Goal: Task Accomplishment & Management: Manage account settings

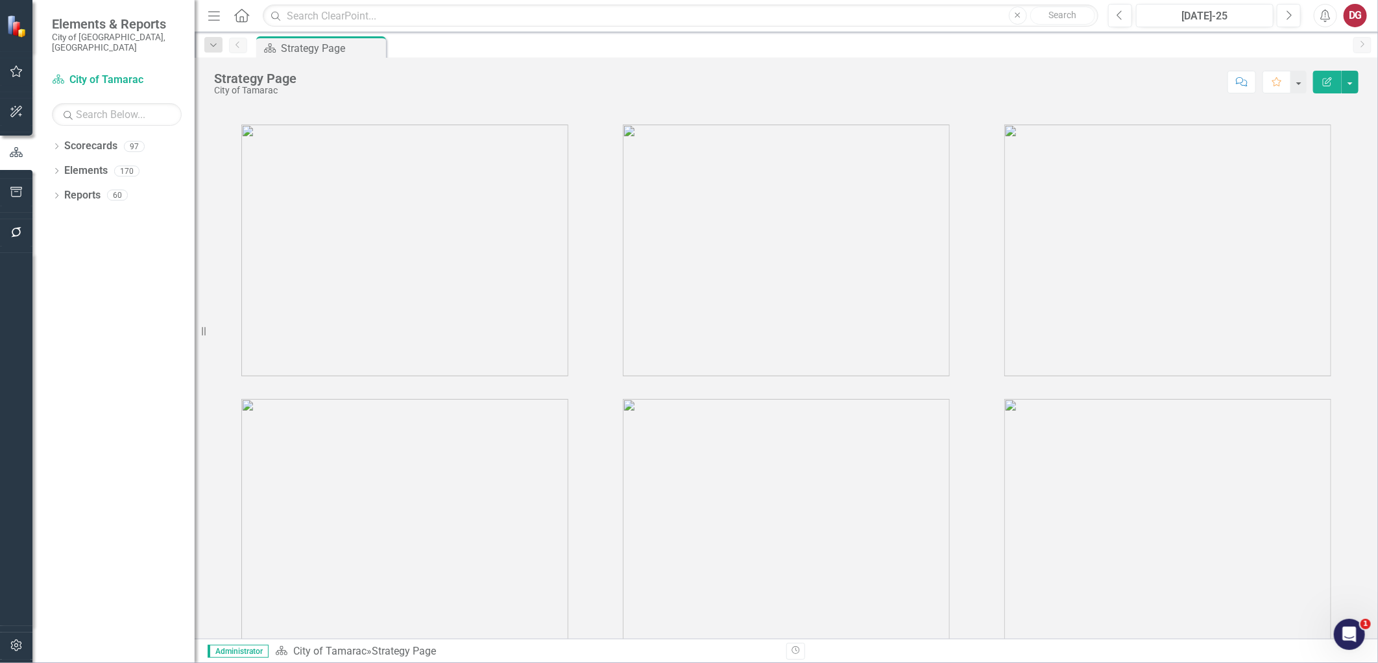
click at [50, 136] on div "Dropdown Scorecards 97 Dropdown City of Tamarac Dropdown Building Certificate o…" at bounding box center [113, 400] width 162 height 528
click at [53, 144] on icon "Dropdown" at bounding box center [56, 147] width 9 height 7
click at [66, 167] on icon "Dropdown" at bounding box center [63, 171] width 10 height 8
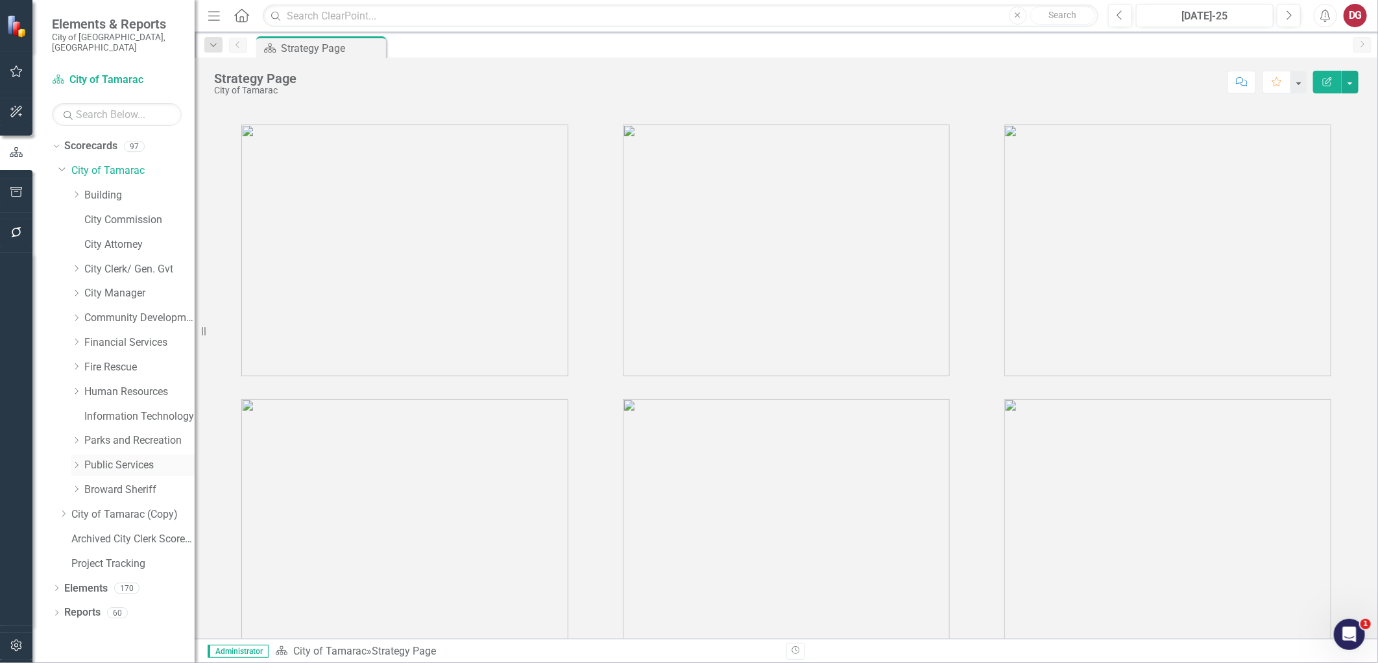
click at [81, 460] on div "Dropdown" at bounding box center [77, 465] width 13 height 11
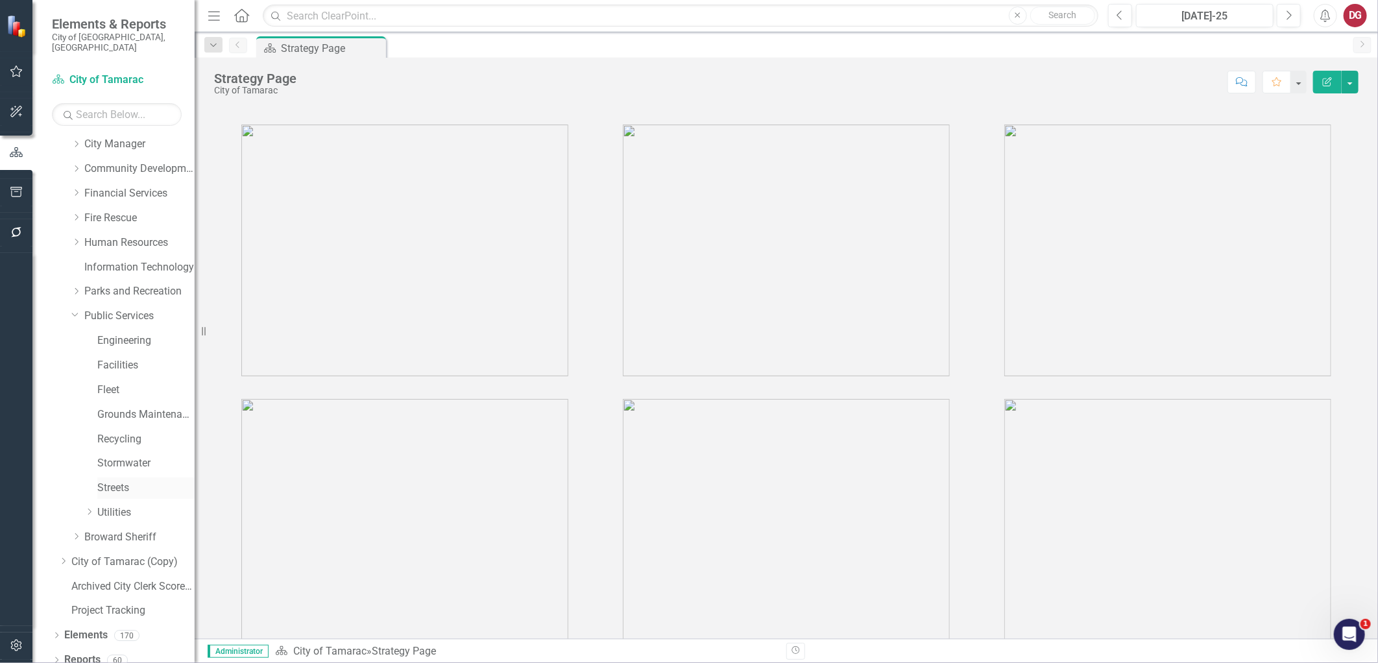
scroll to position [150, 0]
click at [82, 502] on div "Dropdown Utilities" at bounding box center [126, 514] width 136 height 25
click at [90, 507] on icon "Dropdown" at bounding box center [89, 511] width 10 height 8
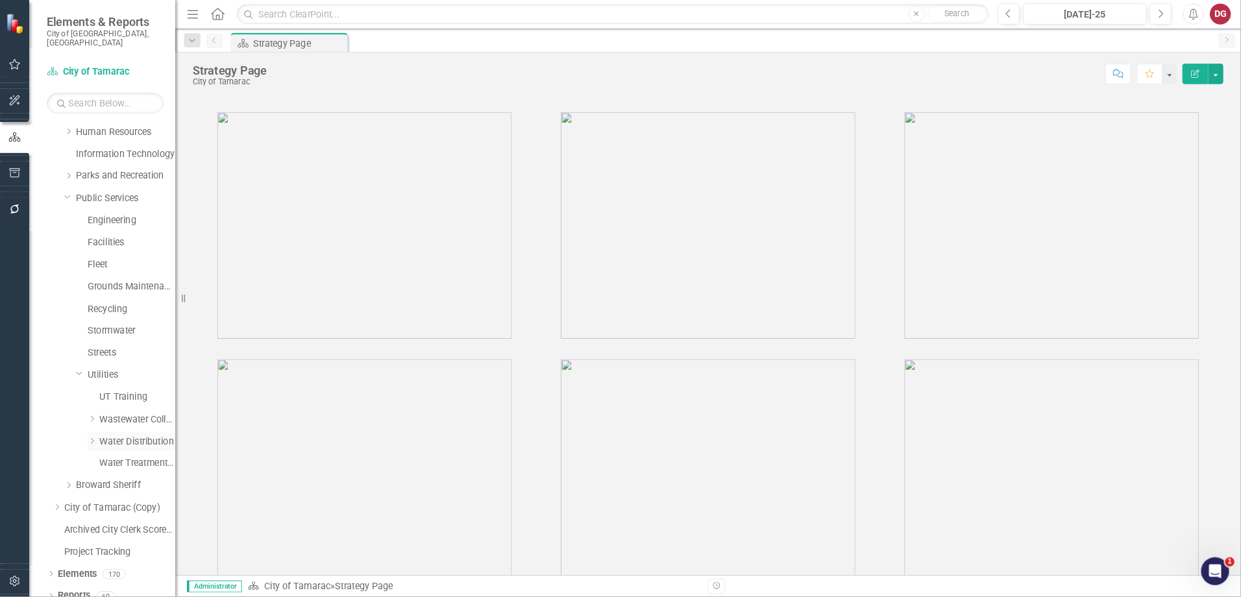
scroll to position [248, 0]
click at [104, 459] on icon "Dropdown" at bounding box center [102, 463] width 10 height 8
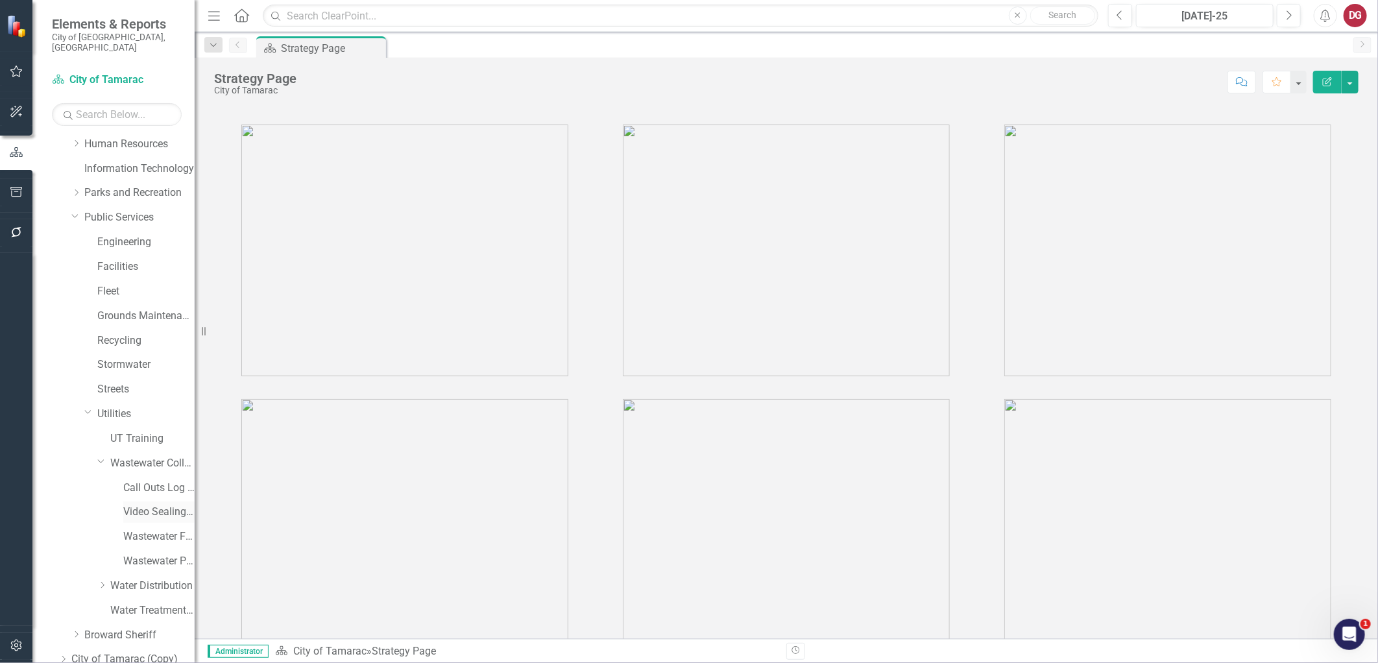
click at [128, 505] on link "Video Sealing Operations ([PERSON_NAME])" at bounding box center [158, 512] width 71 height 15
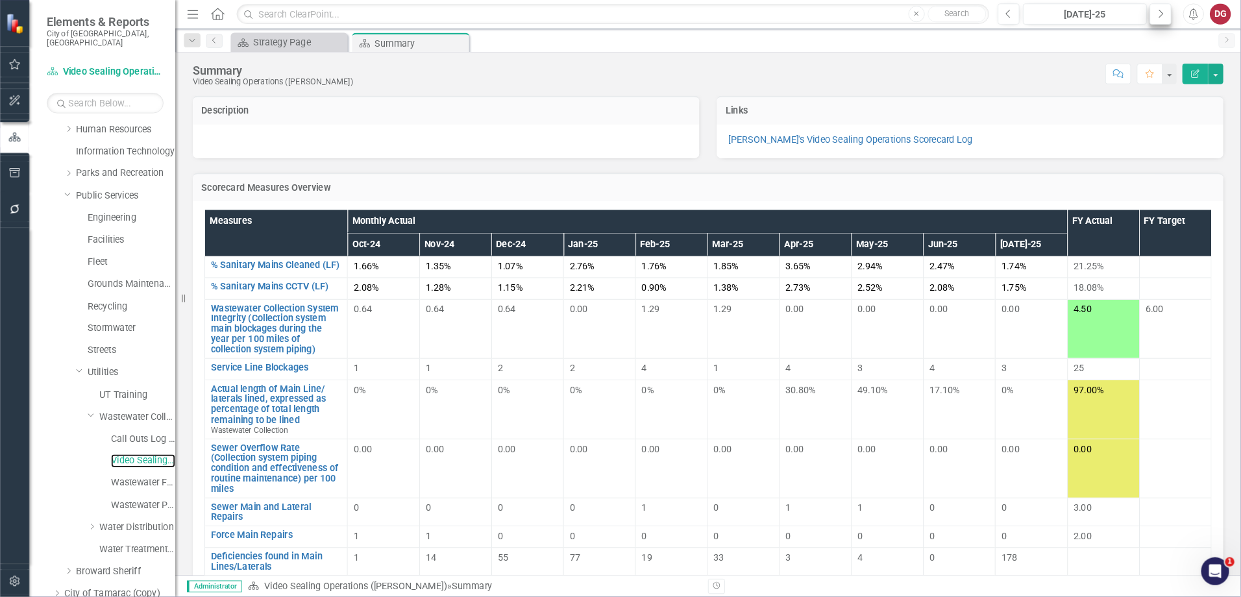
scroll to position [248, 0]
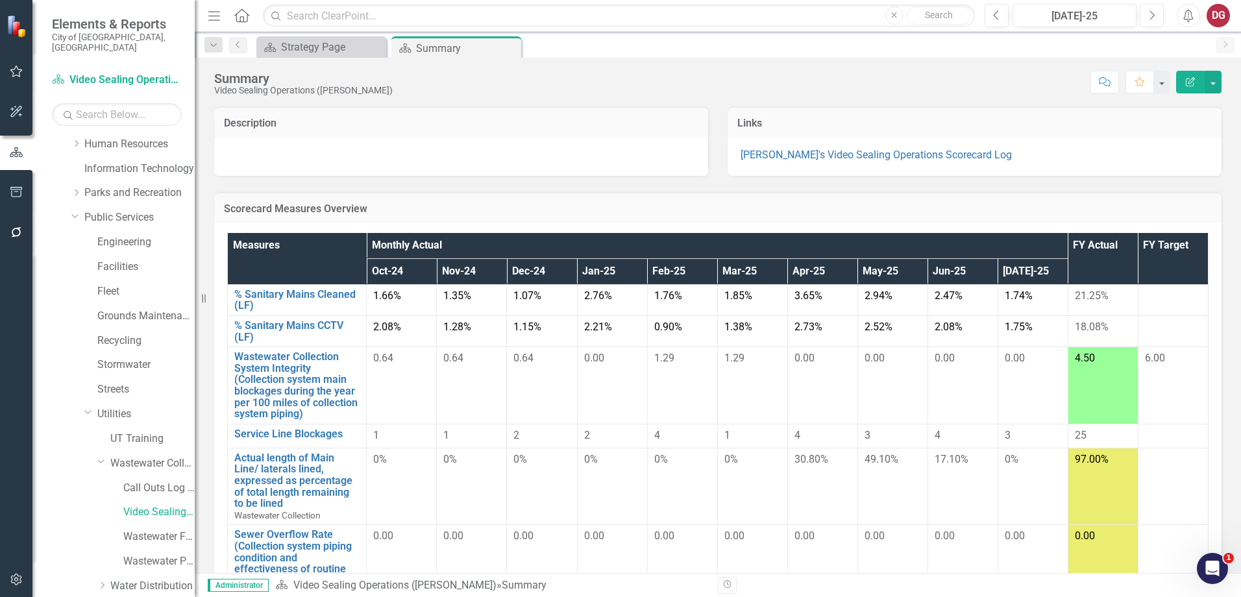
drag, startPoint x: 1277, startPoint y: 12, endPoint x: 749, endPoint y: 94, distance: 534.0
click at [755, 86] on div "Score: N/A [DATE]-25 Completed Comment Favorite Edit Report" at bounding box center [810, 82] width 822 height 22
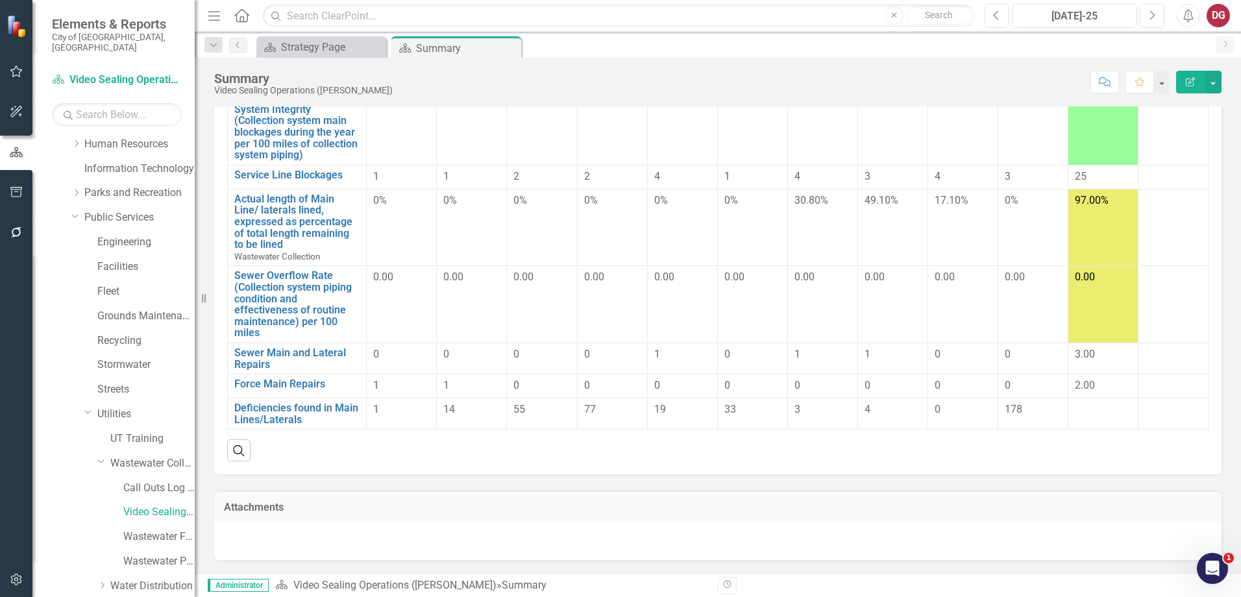
scroll to position [186, 0]
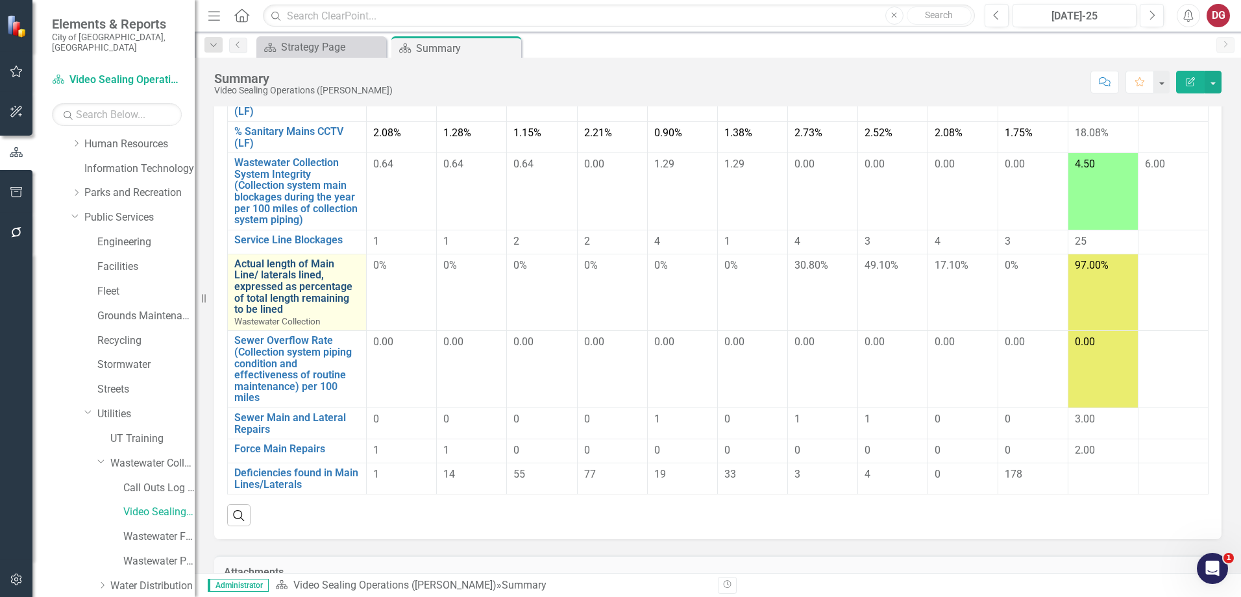
click at [298, 295] on link "Actual length of Main Line/ laterals lined, expressed as percentage of total le…" at bounding box center [296, 286] width 125 height 57
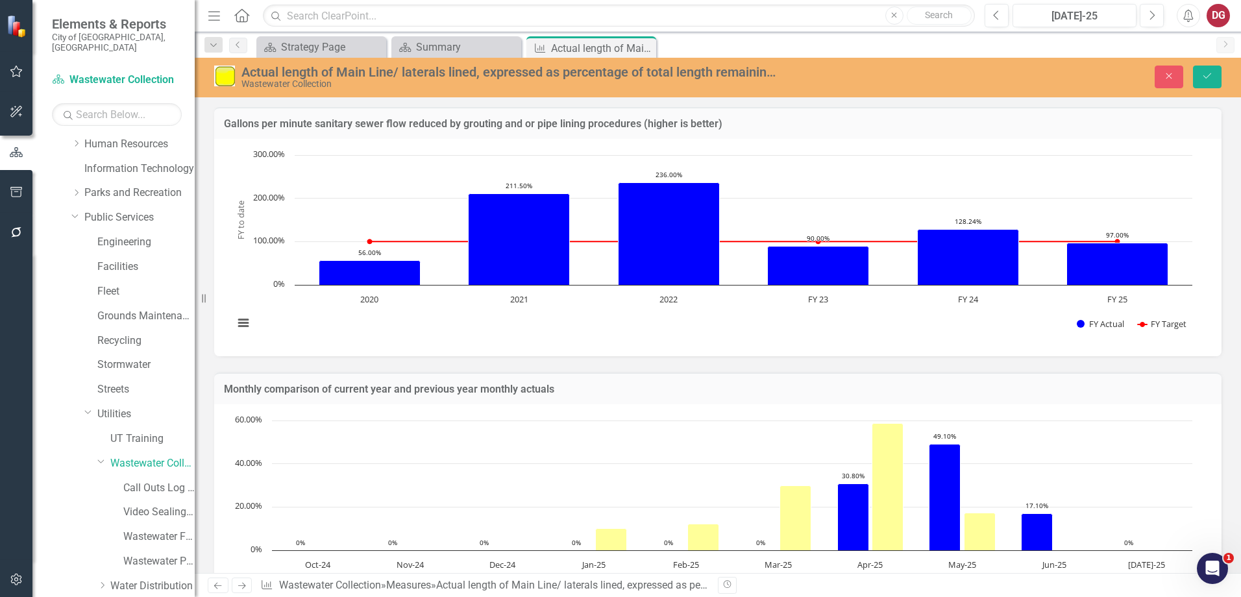
click at [494, 71] on div "Actual length of Main Line/ laterals lined, expressed as percentage of total le…" at bounding box center [509, 72] width 537 height 14
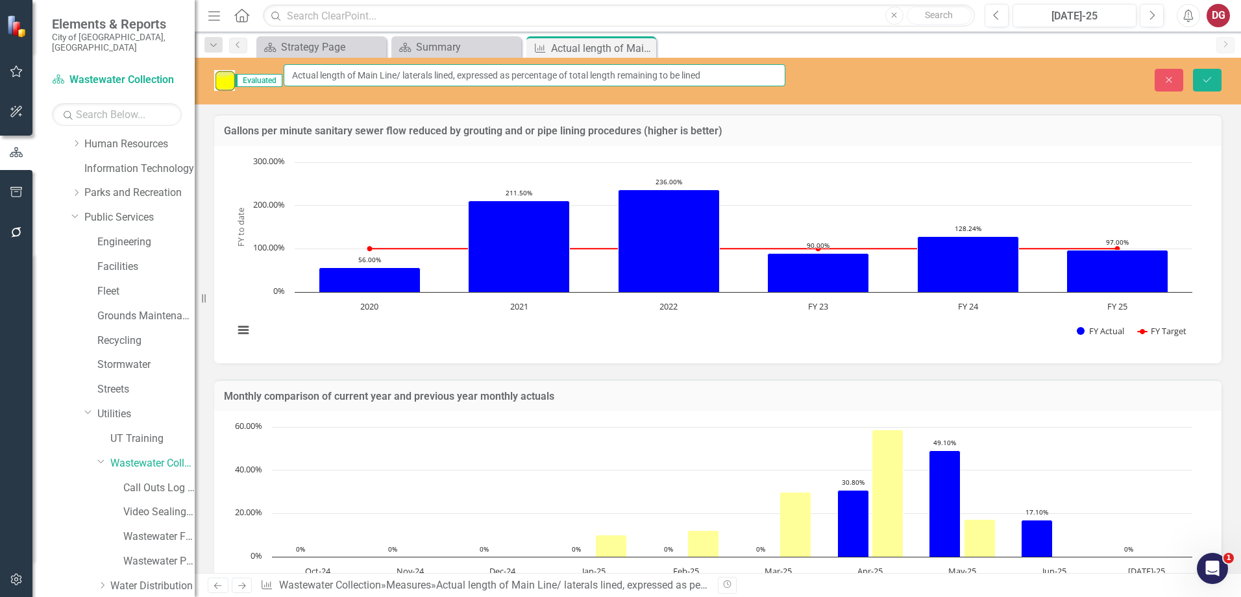
click at [489, 76] on input "Actual length of Main Line/ laterals lined, expressed as percentage of total le…" at bounding box center [535, 75] width 502 height 22
click at [492, 75] on input "Actual length of Main Line/ laterals lined, expressed as percentage of total le…" at bounding box center [535, 75] width 502 height 22
drag, startPoint x: 561, startPoint y: 74, endPoint x: 794, endPoint y: 83, distance: 233.8
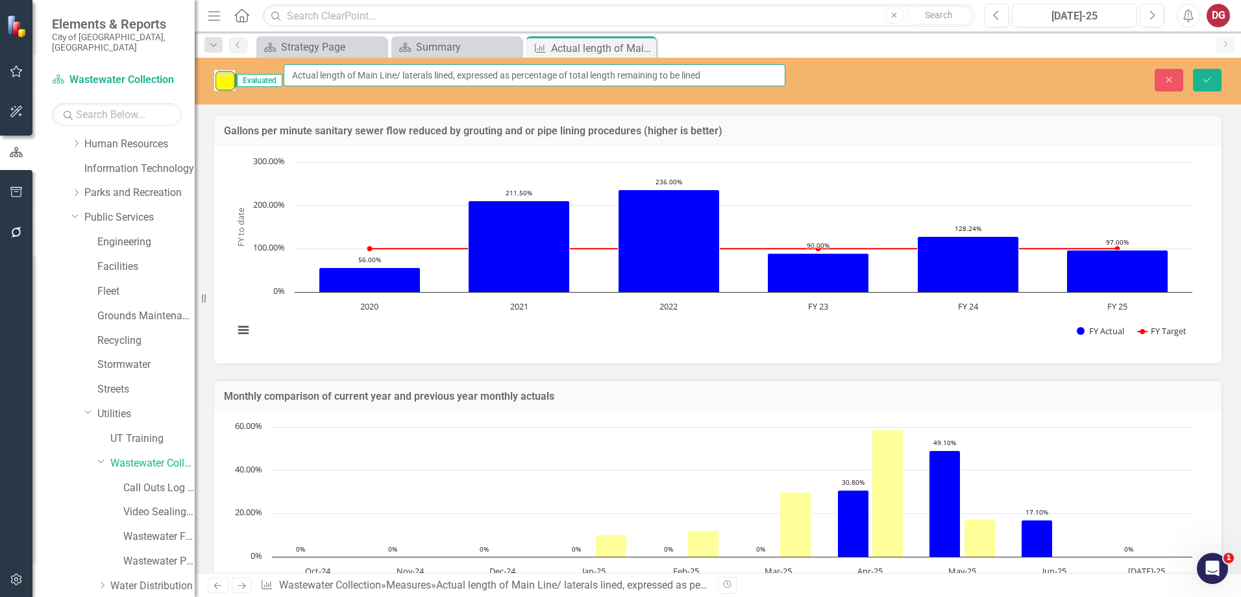
click at [794, 83] on div "Evaluated Actual length of Main Line/ laterals lined, expressed as percentage o…" at bounding box center [499, 80] width 591 height 32
click at [557, 82] on input "Actual length of Main Line/ laterals lined, expressed" at bounding box center [535, 75] width 502 height 22
paste input "as percentage of total known length requiring lining"
click at [425, 71] on input "Actual length of Main Line/ laterals lined, expressed as percentage of total kn…" at bounding box center [535, 75] width 502 height 22
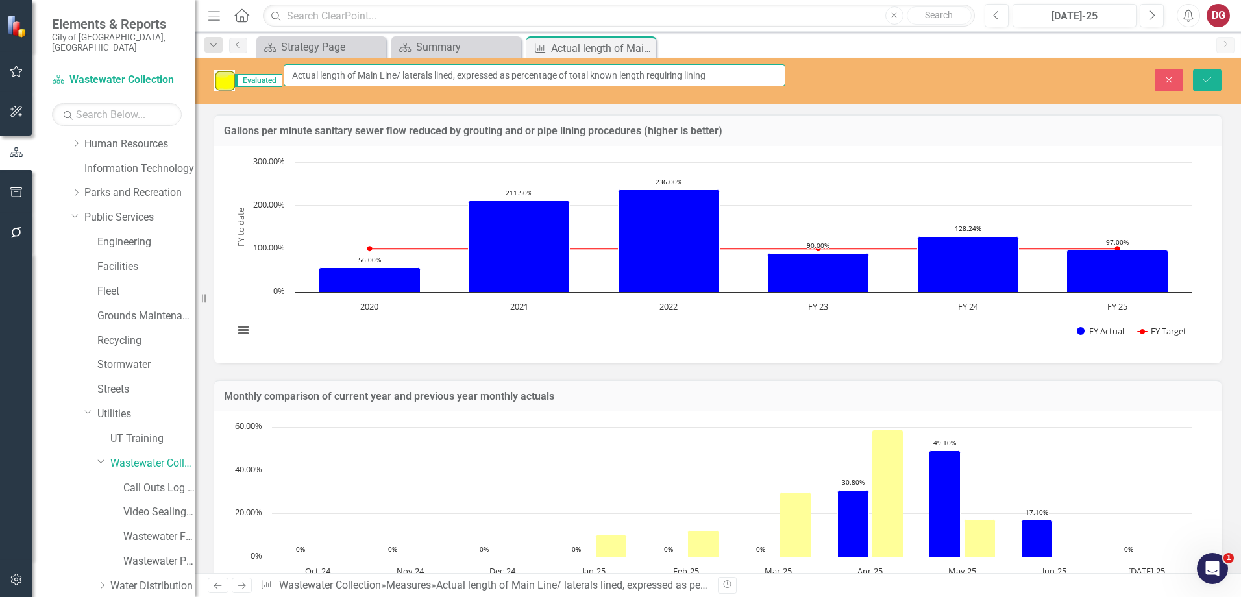
click at [382, 80] on input "Actual length of Main Line/ laterals lined, expressed as percentage of total kn…" at bounding box center [535, 75] width 502 height 22
click at [409, 71] on input "Actual length of main Line/ laterals lined, expressed as percentage of total kn…" at bounding box center [535, 75] width 502 height 22
type input "Actual length of main line/ laterals lined, expressed as percentage of total kn…"
drag, startPoint x: 1207, startPoint y: 72, endPoint x: 1201, endPoint y: 71, distance: 6.6
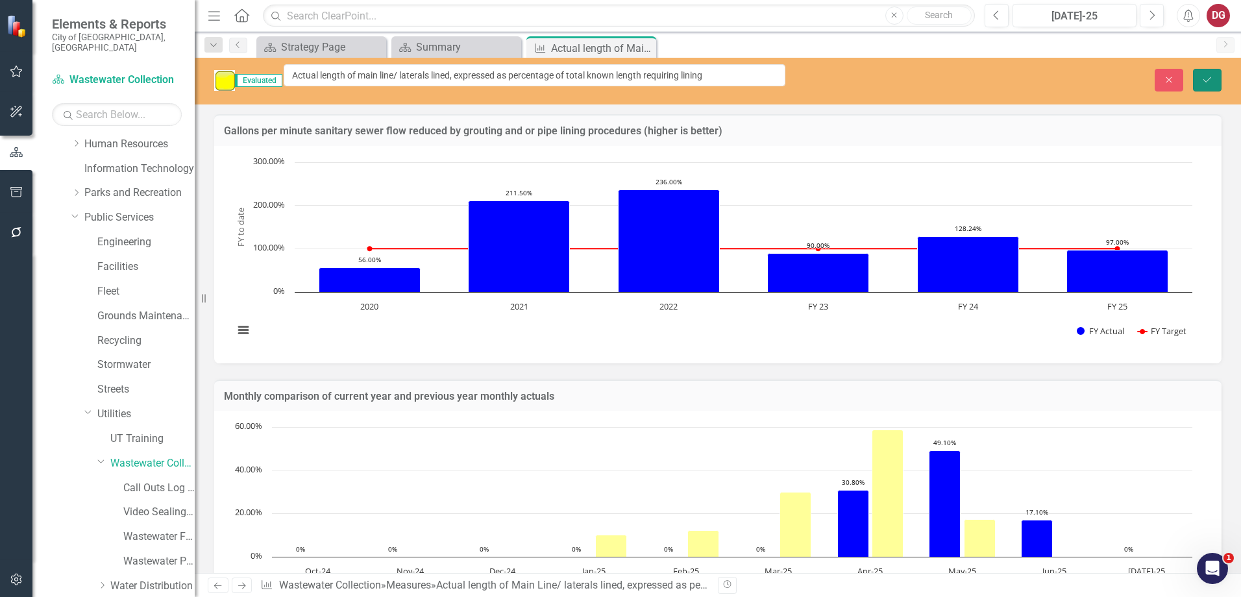
click at [1208, 75] on icon "Save" at bounding box center [1207, 79] width 12 height 9
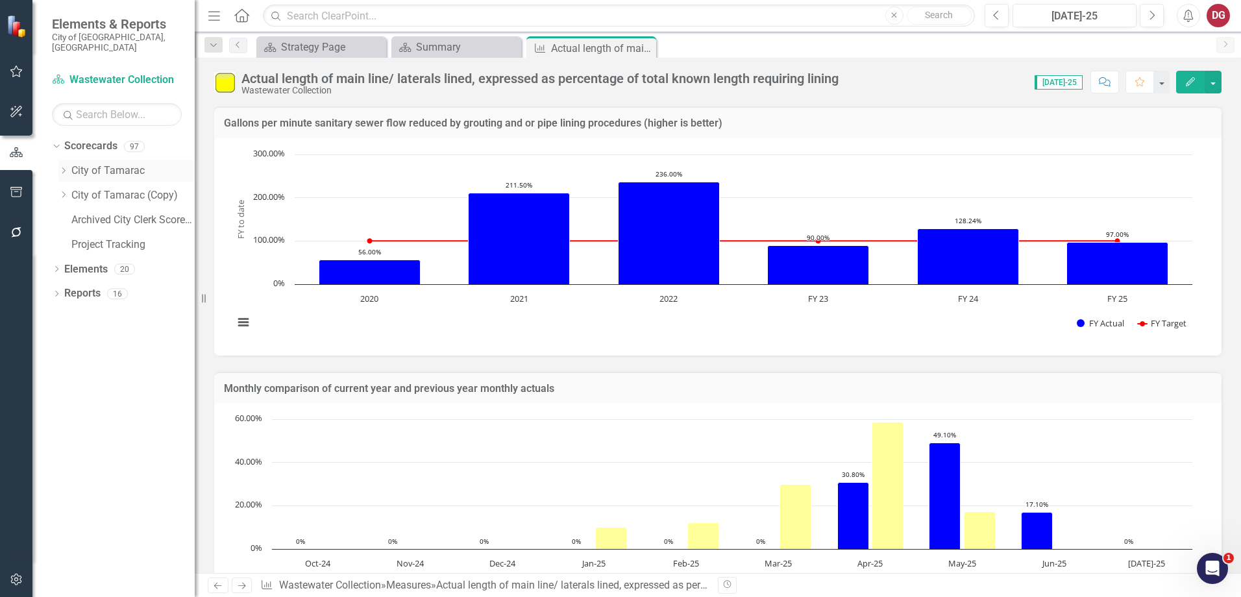
click at [77, 164] on link "City of Tamarac" at bounding box center [132, 171] width 123 height 15
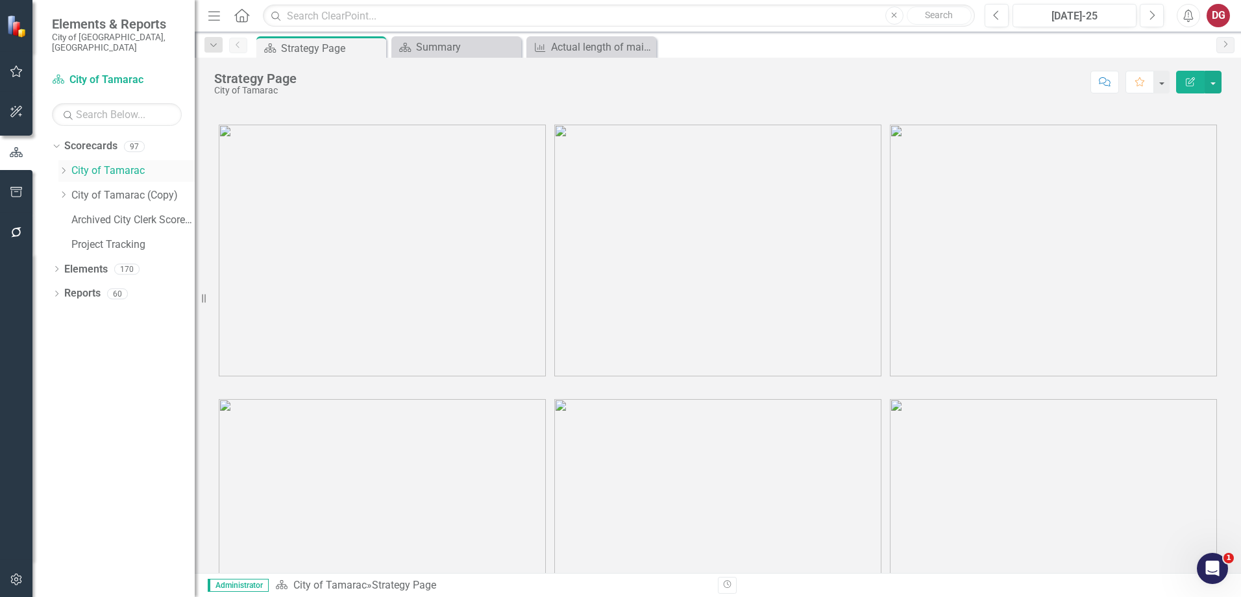
click at [63, 167] on icon "Dropdown" at bounding box center [63, 171] width 10 height 8
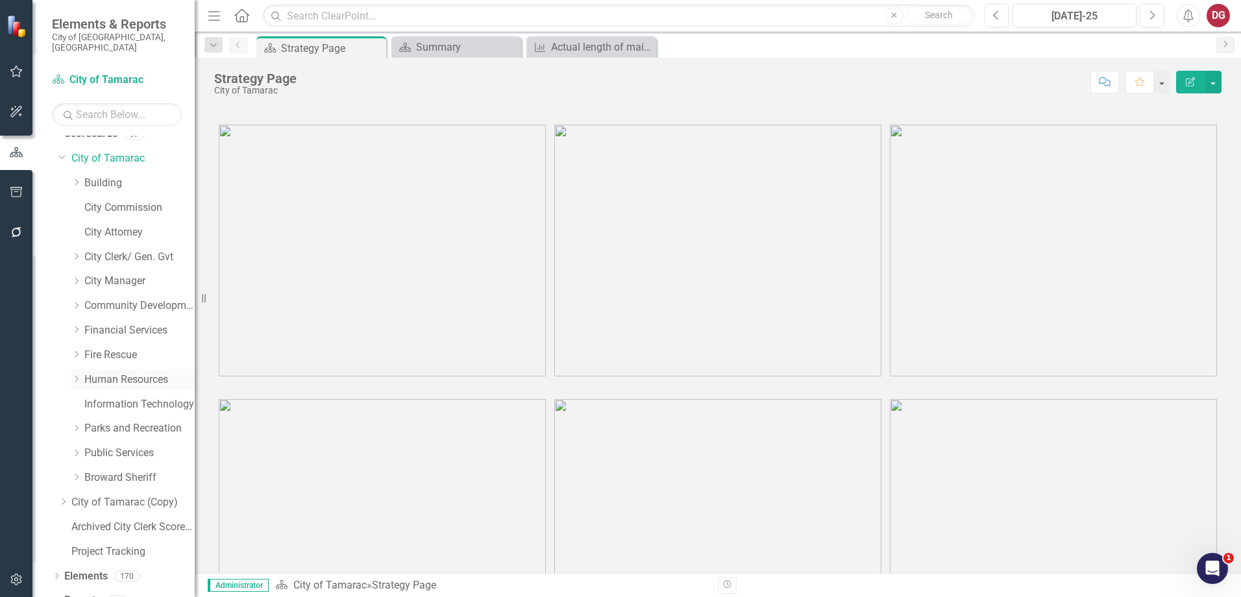
scroll to position [19, 0]
click at [79, 442] on icon "Dropdown" at bounding box center [76, 446] width 10 height 8
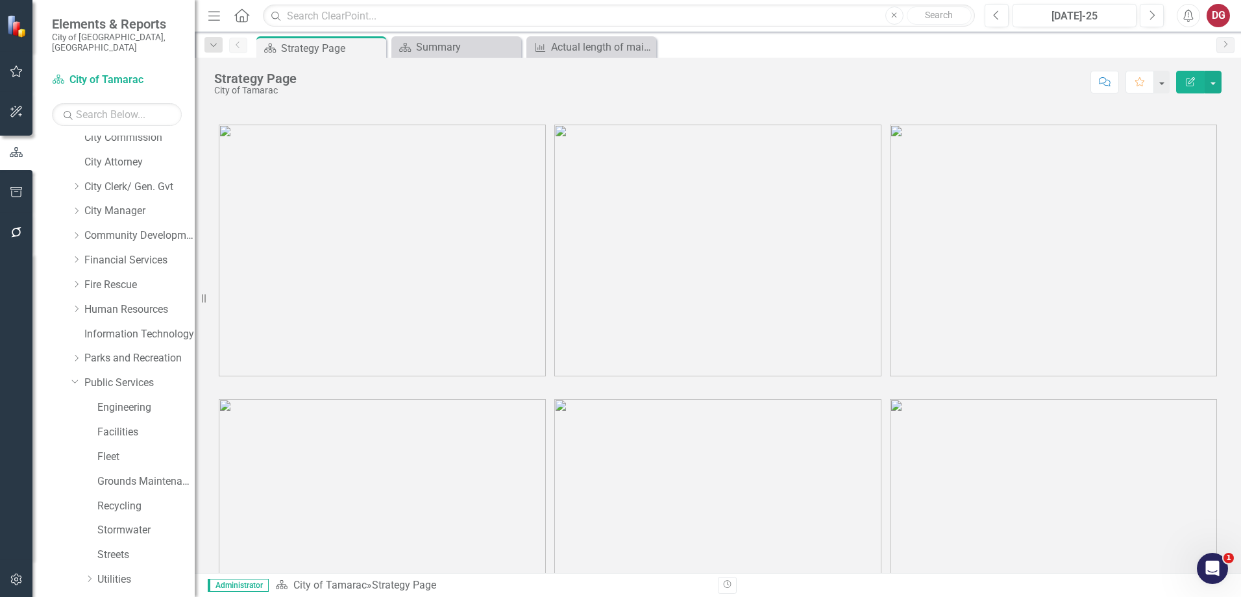
scroll to position [216, 0]
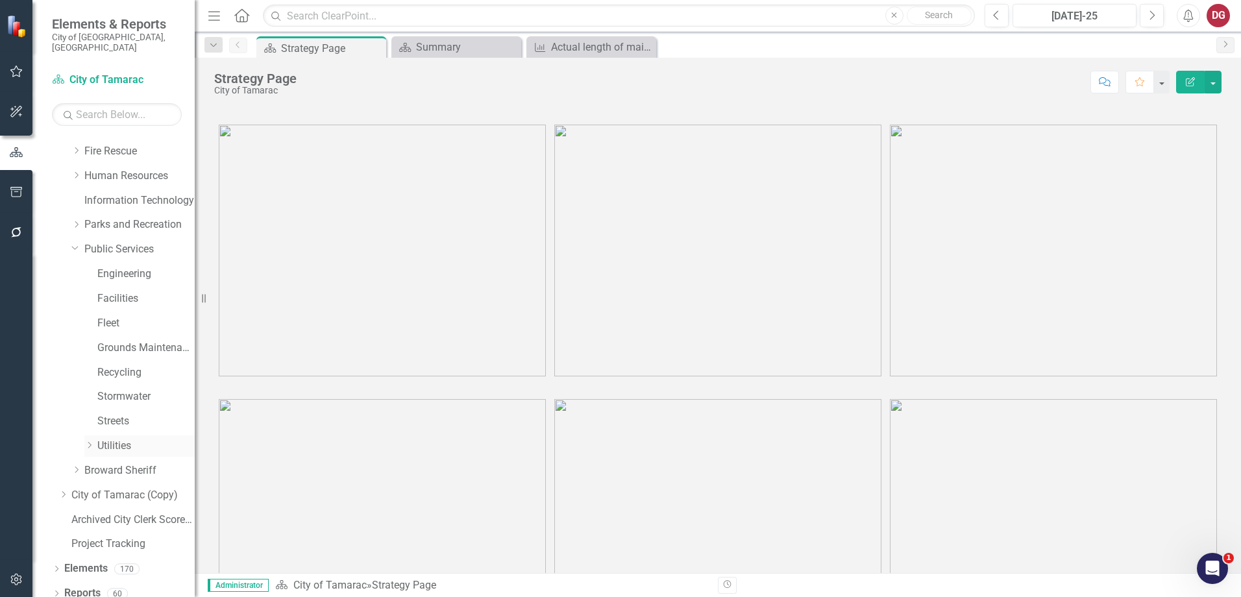
click at [92, 441] on icon "Dropdown" at bounding box center [89, 445] width 10 height 8
click at [103, 393] on icon at bounding box center [102, 396] width 3 height 6
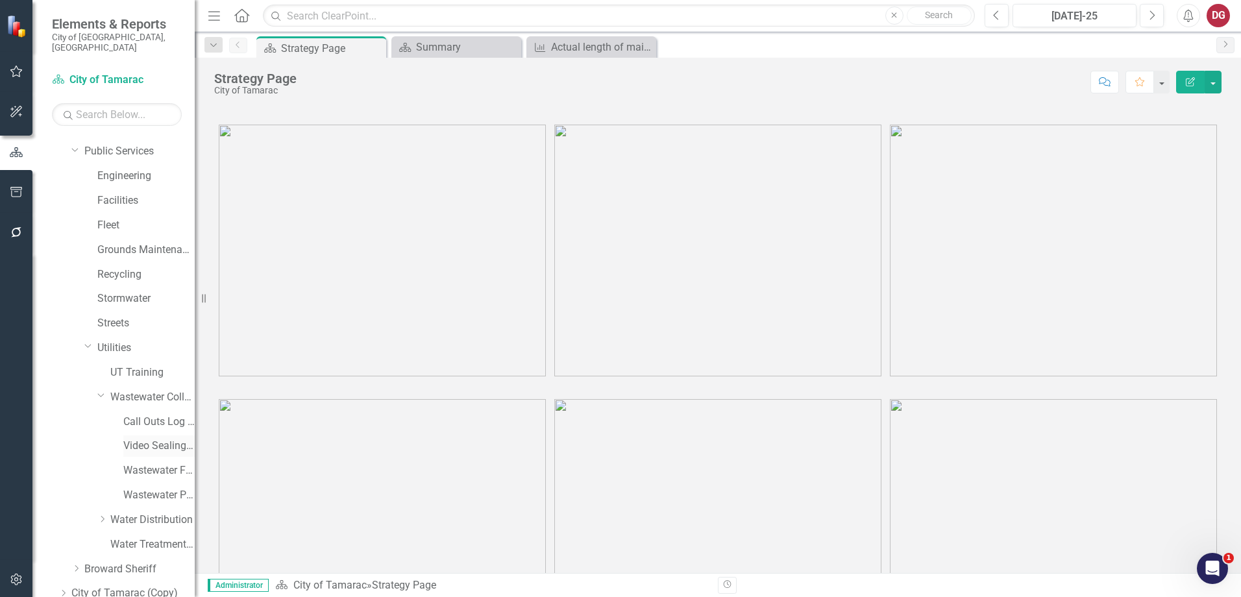
click at [159, 435] on div "Video Sealing Operations ([PERSON_NAME])" at bounding box center [158, 445] width 71 height 21
click at [160, 435] on div "Video Sealing Operations ([PERSON_NAME])" at bounding box center [158, 445] width 71 height 21
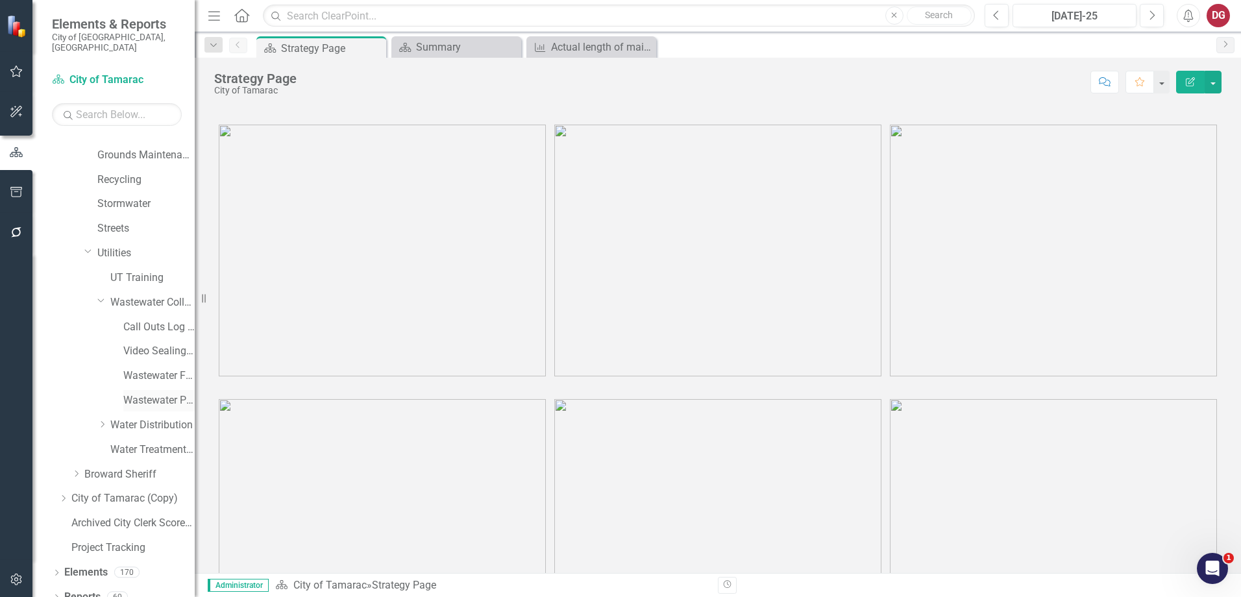
scroll to position [412, 0]
click at [162, 341] on link "Video Sealing Operations ([PERSON_NAME])" at bounding box center [158, 348] width 71 height 15
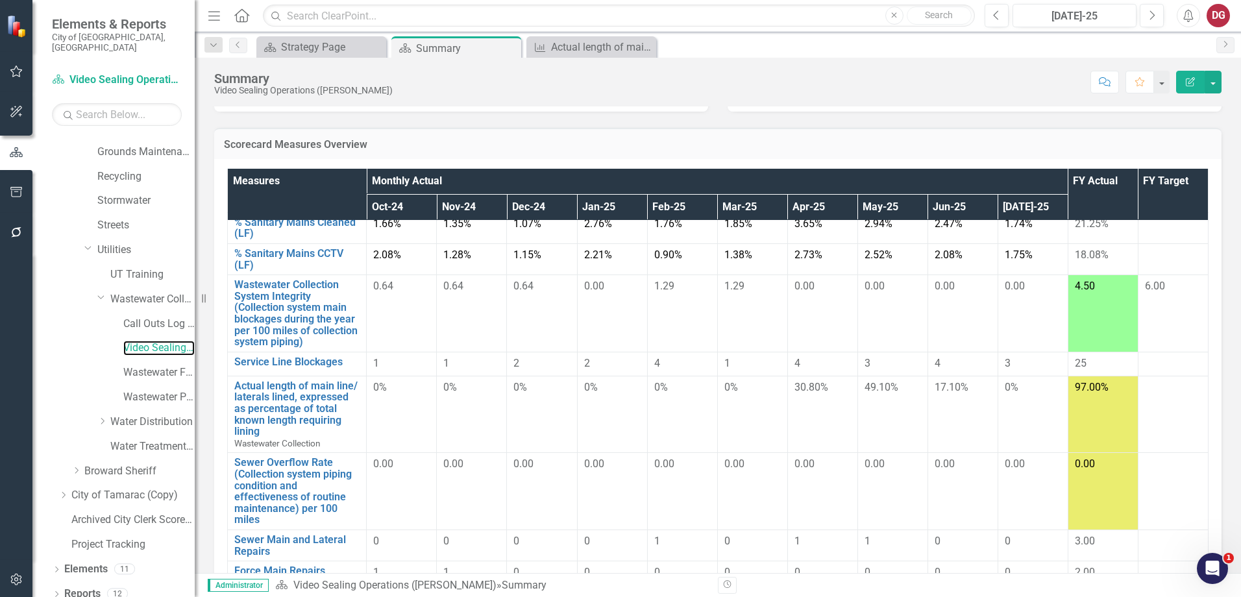
scroll to position [65, 0]
click at [487, 121] on div "Scorecard Measures Overview Measures Monthly Actual FY Actual FY Target Oct-24 …" at bounding box center [717, 386] width 1027 height 550
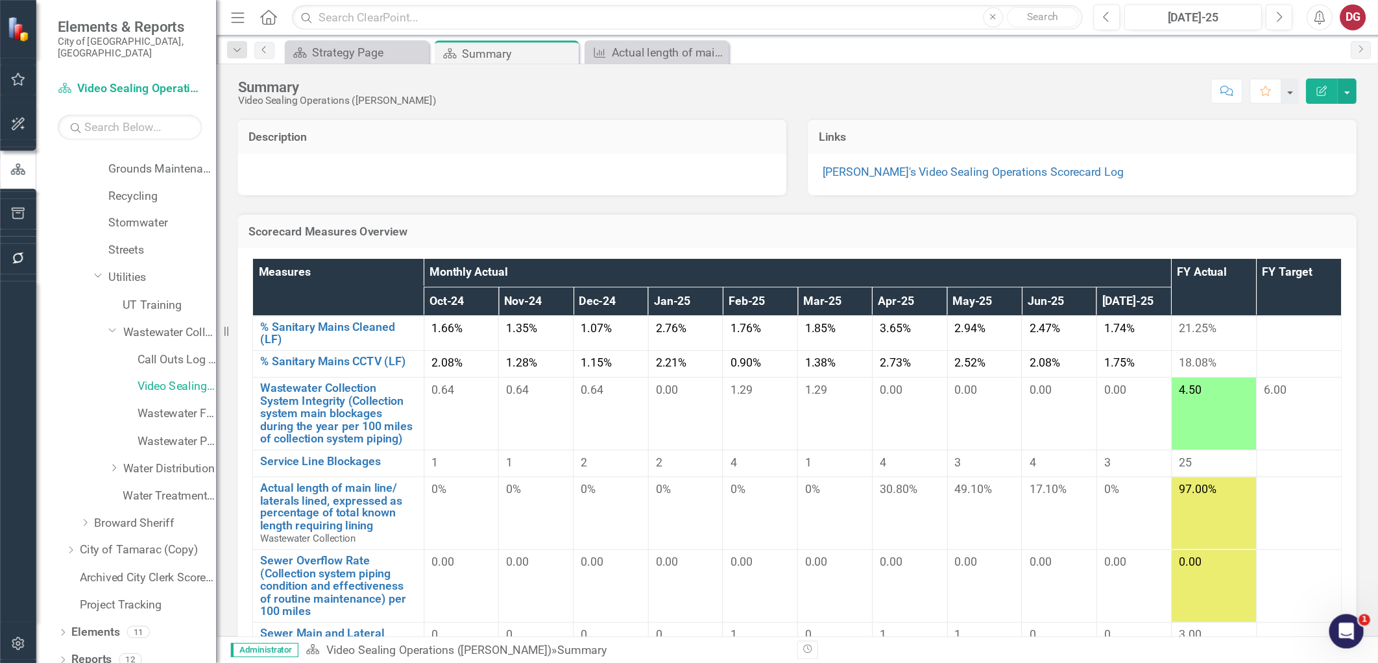
scroll to position [347, 0]
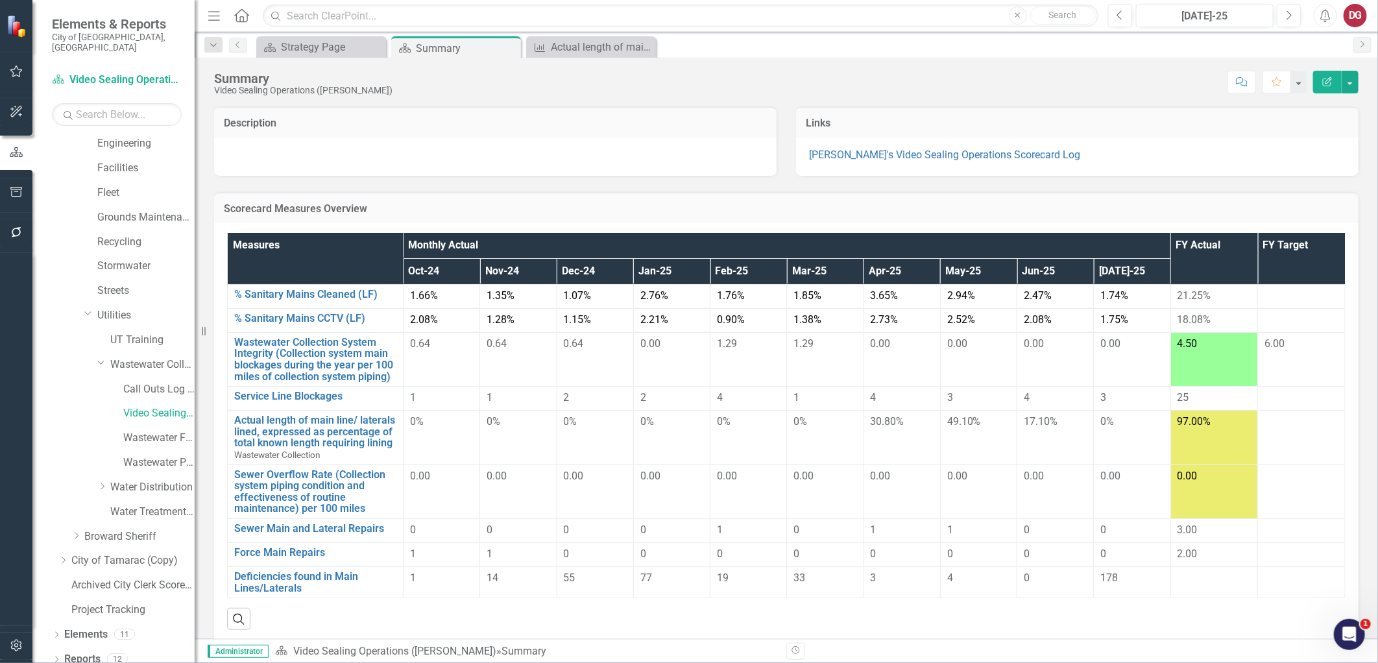
drag, startPoint x: 1208, startPoint y: 0, endPoint x: 1019, endPoint y: 45, distance: 194.2
click at [1019, 45] on div "Scorecard Strategy Page Close Scorecard Summary Pin Close Measure Actual length…" at bounding box center [800, 46] width 1093 height 21
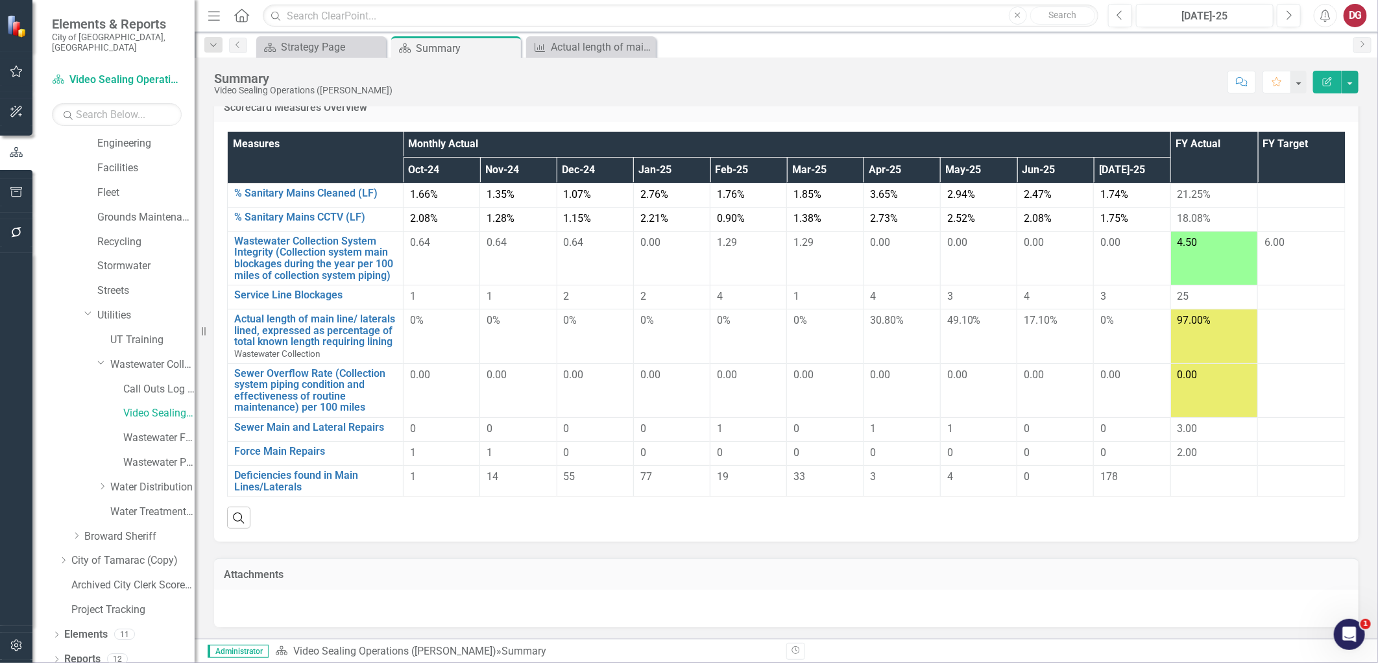
scroll to position [102, 0]
